Goal: Task Accomplishment & Management: Manage account settings

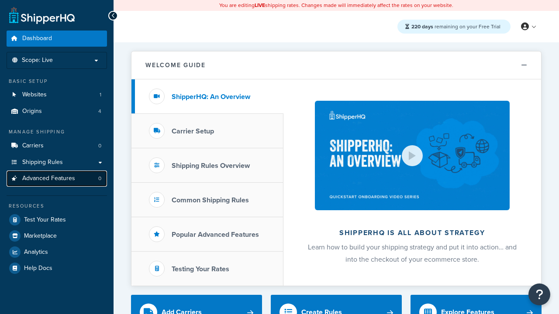
click at [57, 179] on span "Advanced Features" at bounding box center [48, 178] width 53 height 7
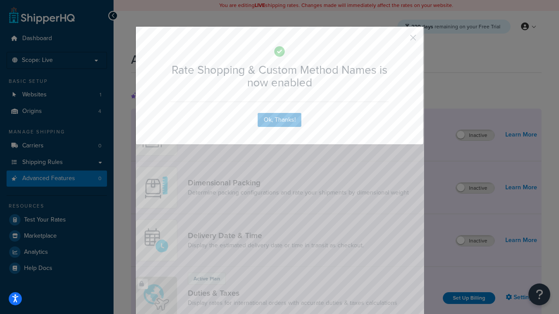
scroll to position [388, 0]
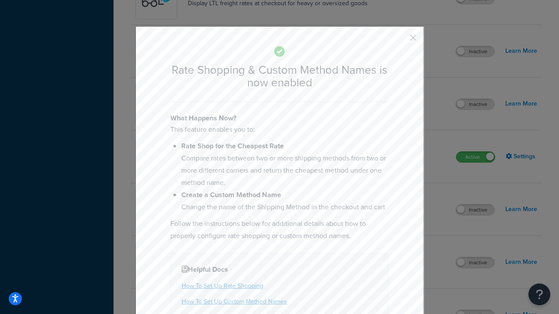
click at [400, 40] on button "button" at bounding box center [400, 41] width 2 height 2
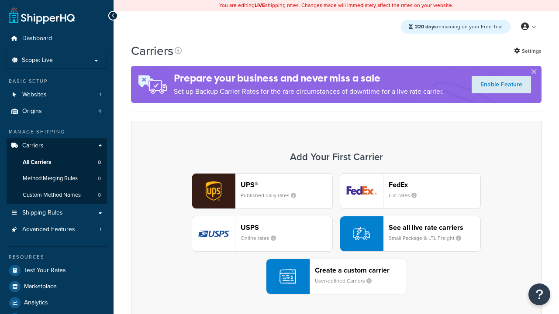
click at [336, 234] on div "UPS® Published daily rates FedEx List rates USPS Online rates See all live rate…" at bounding box center [336, 233] width 392 height 121
click at [410, 234] on div "See all live rate carriers Small Package & LTL Freight" at bounding box center [434, 233] width 92 height 21
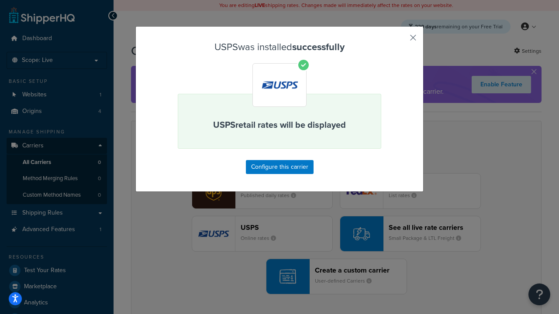
click at [400, 41] on button "button" at bounding box center [400, 41] width 2 height 2
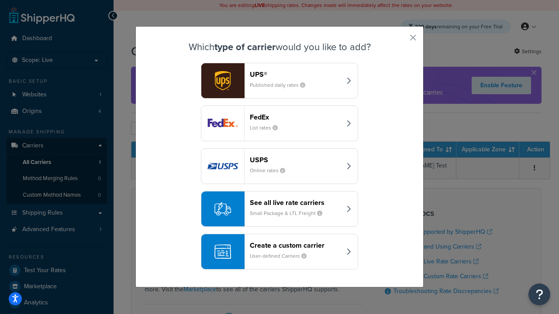
click at [279, 209] on div "See all live rate carriers Small Package & LTL Freight" at bounding box center [295, 209] width 91 height 21
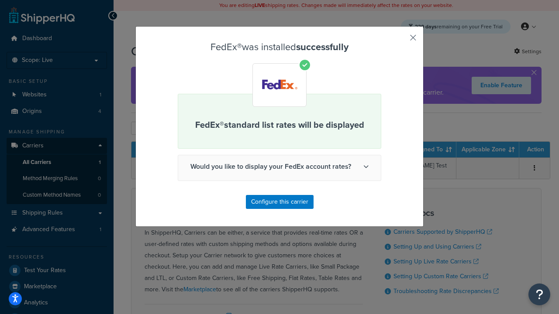
click at [400, 41] on button "button" at bounding box center [400, 41] width 2 height 2
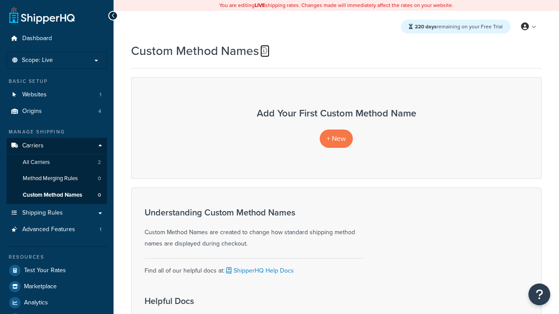
click at [264, 51] on icon at bounding box center [263, 50] width 7 height 7
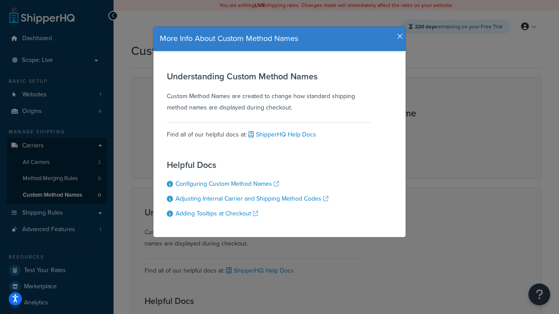
click at [398, 33] on icon "button" at bounding box center [400, 37] width 6 height 8
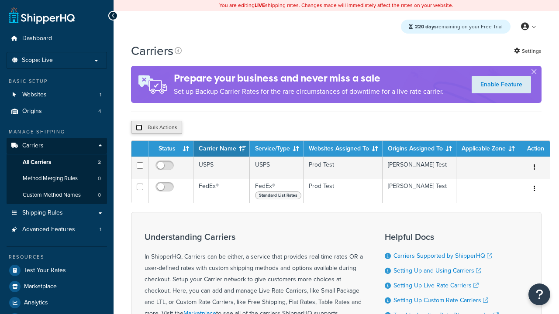
click at [139, 129] on input "checkbox" at bounding box center [139, 127] width 7 height 7
checkbox input "true"
click at [0, 0] on button "Delete" at bounding box center [0, 0] width 0 height 0
